Goal: Task Accomplishment & Management: Use online tool/utility

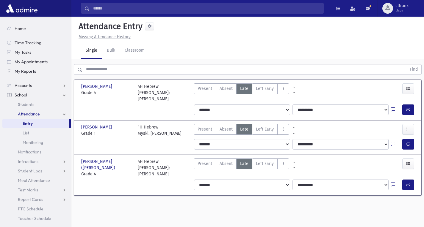
click at [48, 68] on link "My Reports" at bounding box center [36, 72] width 69 height 10
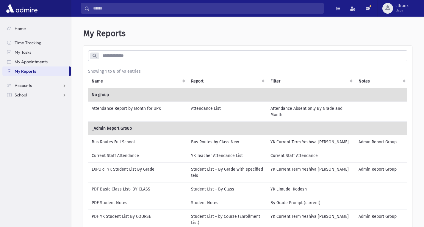
click at [177, 111] on td "Attendance Report by Month for UPK" at bounding box center [137, 112] width 99 height 20
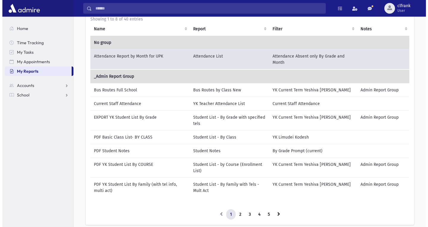
scroll to position [89, 0]
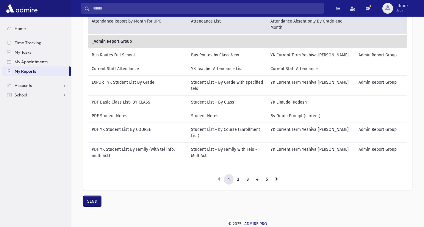
click at [86, 200] on button "SEND" at bounding box center [92, 201] width 18 height 11
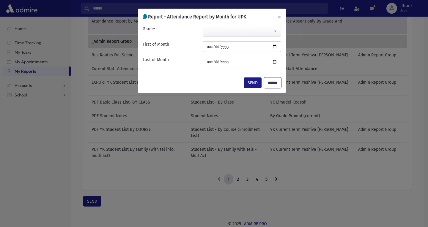
click at [279, 85] on input "******" at bounding box center [272, 83] width 17 height 11
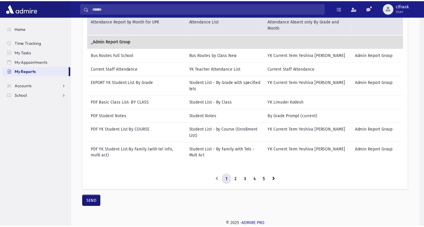
scroll to position [87, 0]
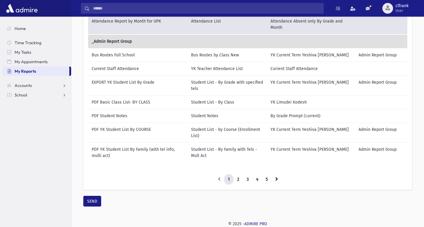
click at [143, 56] on td "Bus Routes Full School" at bounding box center [137, 55] width 99 height 14
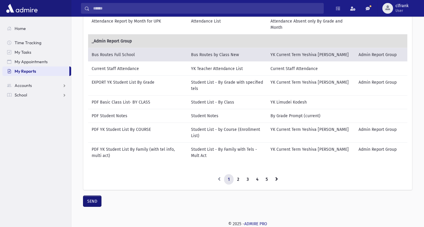
click at [90, 203] on button "SEND" at bounding box center [92, 201] width 18 height 11
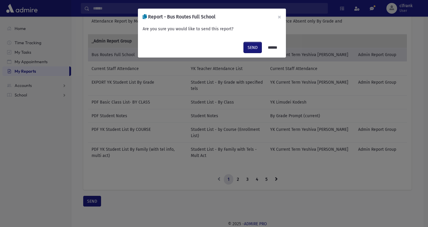
click at [254, 46] on button "SEND" at bounding box center [253, 47] width 18 height 11
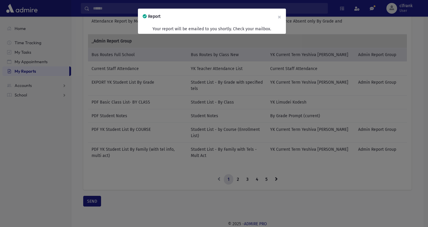
click at [121, 116] on div "Report × Your report will be emailed to you shortly. Check your mailbox." at bounding box center [214, 113] width 428 height 227
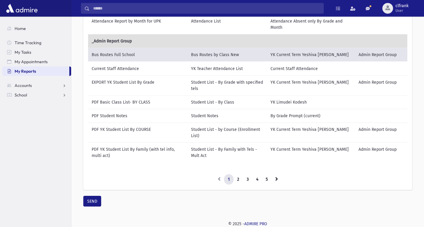
click at [154, 114] on td "PDF Student Notes" at bounding box center [137, 116] width 99 height 14
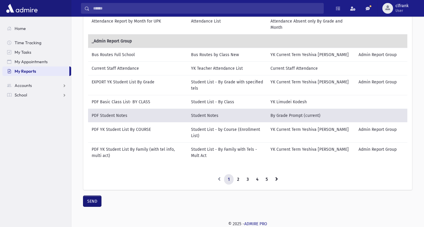
click at [92, 204] on button "SEND" at bounding box center [92, 201] width 18 height 11
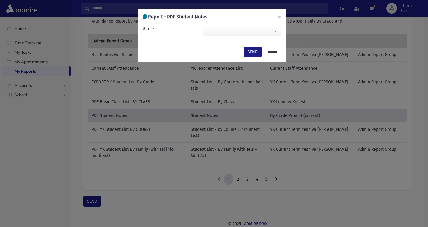
click at [252, 29] on span at bounding box center [242, 31] width 78 height 11
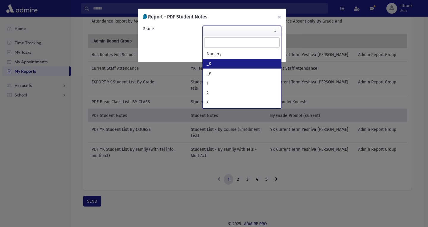
select select "**"
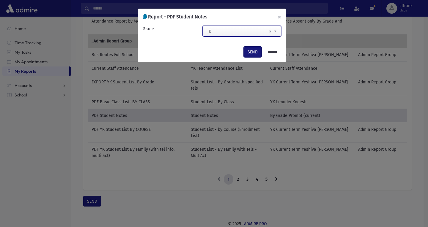
click at [244, 51] on button "SEND" at bounding box center [253, 52] width 18 height 11
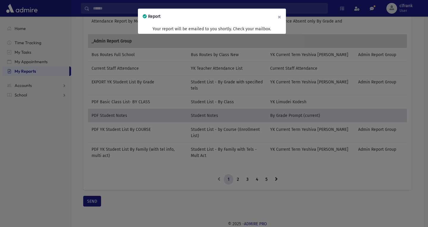
click at [283, 16] on button "×" at bounding box center [279, 17] width 13 height 17
